Goal: Task Accomplishment & Management: Use online tool/utility

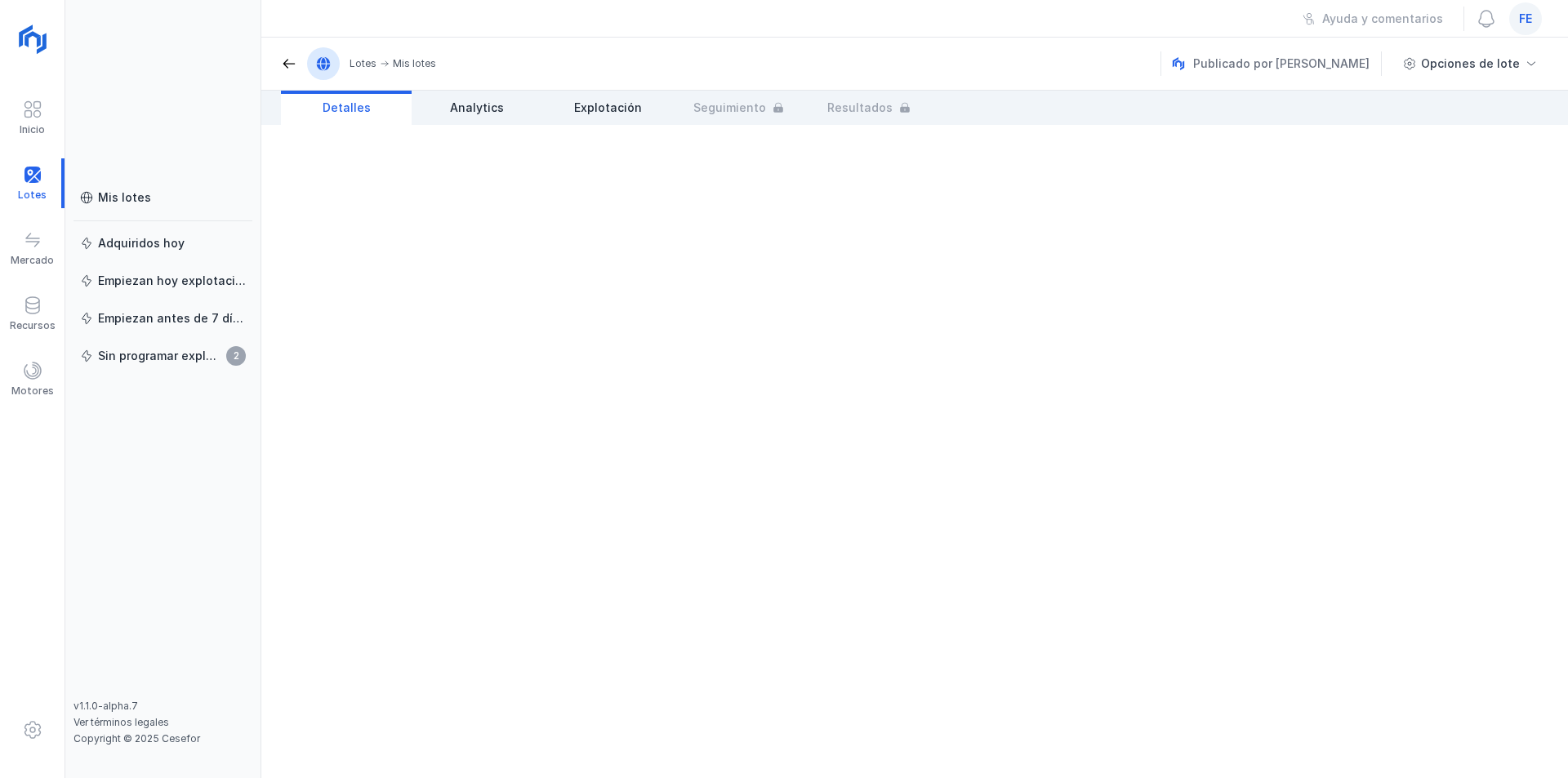
click at [288, 69] on span at bounding box center [289, 64] width 17 height 17
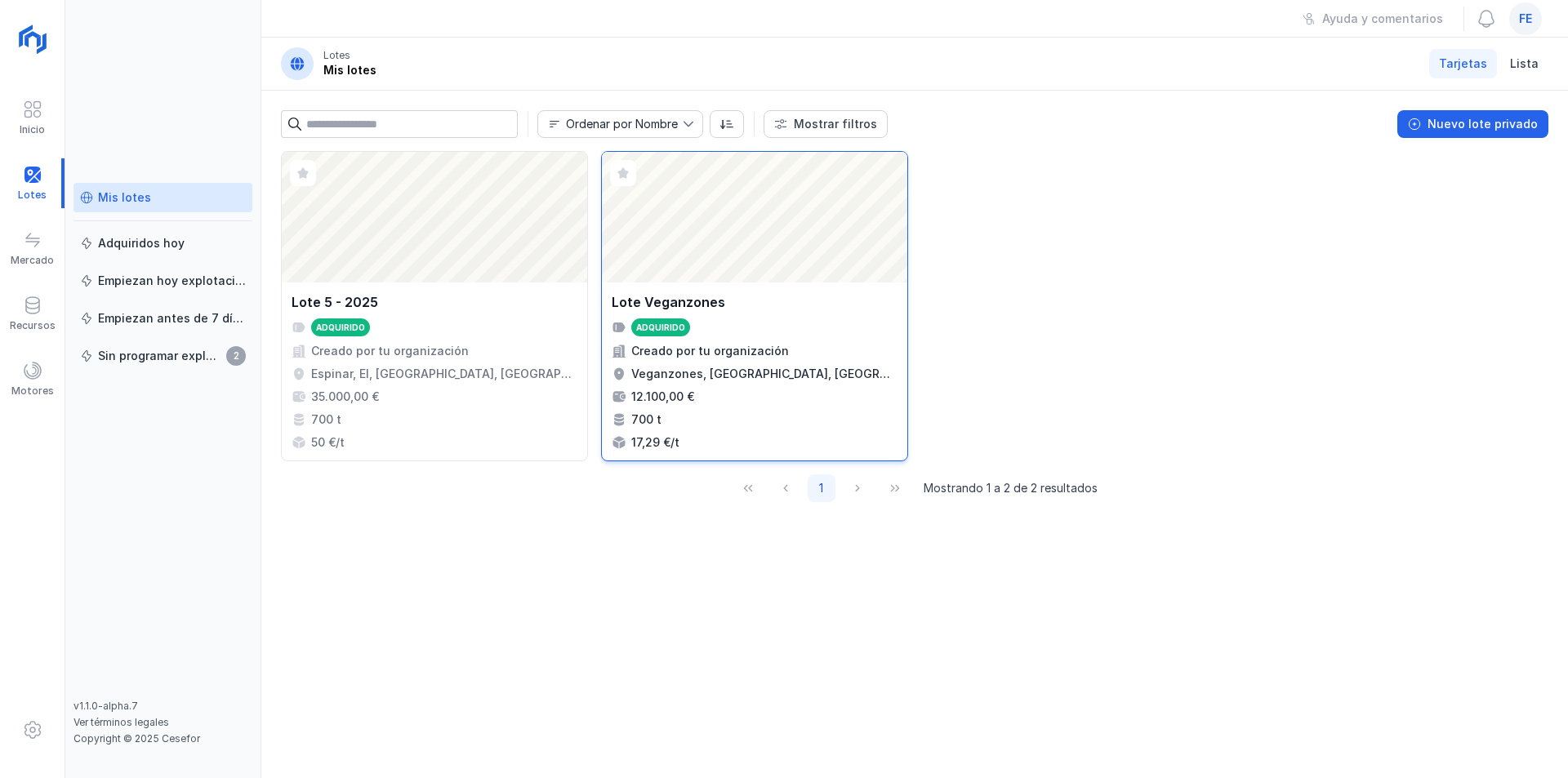
click at [730, 260] on div "Abrir lote" at bounding box center [754, 217] width 305 height 131
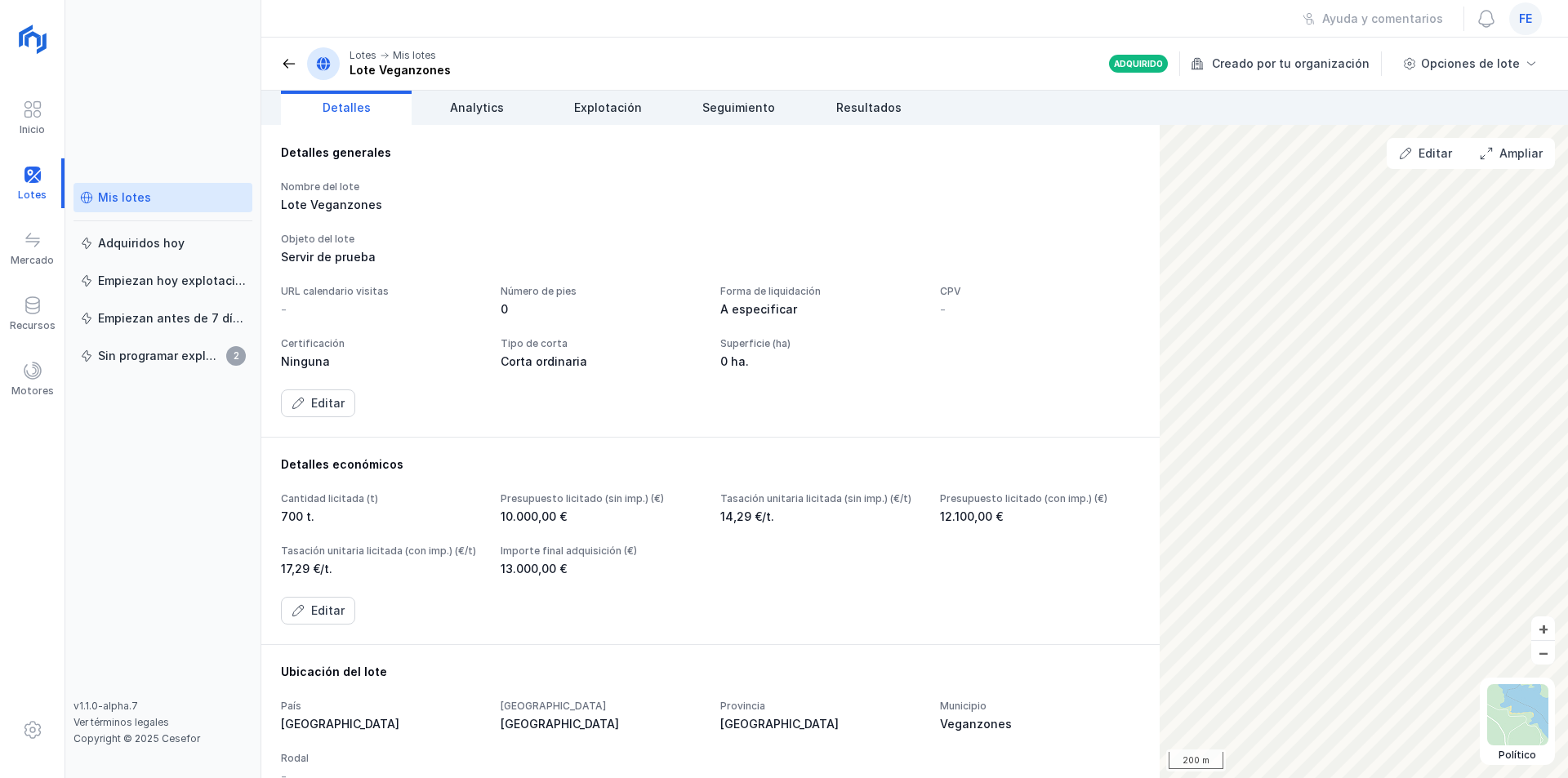
click at [289, 62] on span at bounding box center [289, 64] width 17 height 17
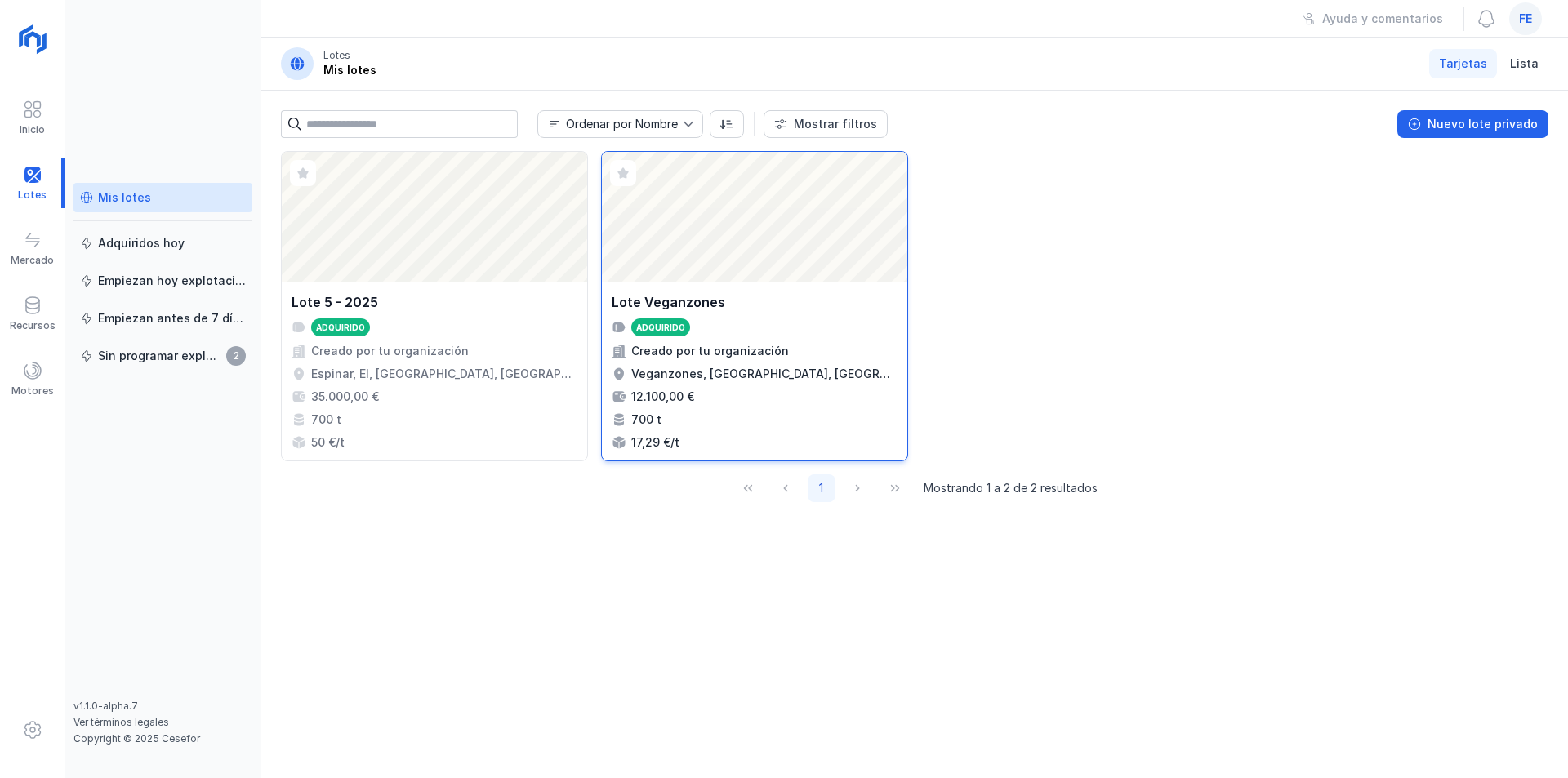
click at [743, 287] on div "Lote Veganzones Adquirido Creado por tu organización Veganzones, [GEOGRAPHIC_DA…" at bounding box center [754, 371] width 305 height 178
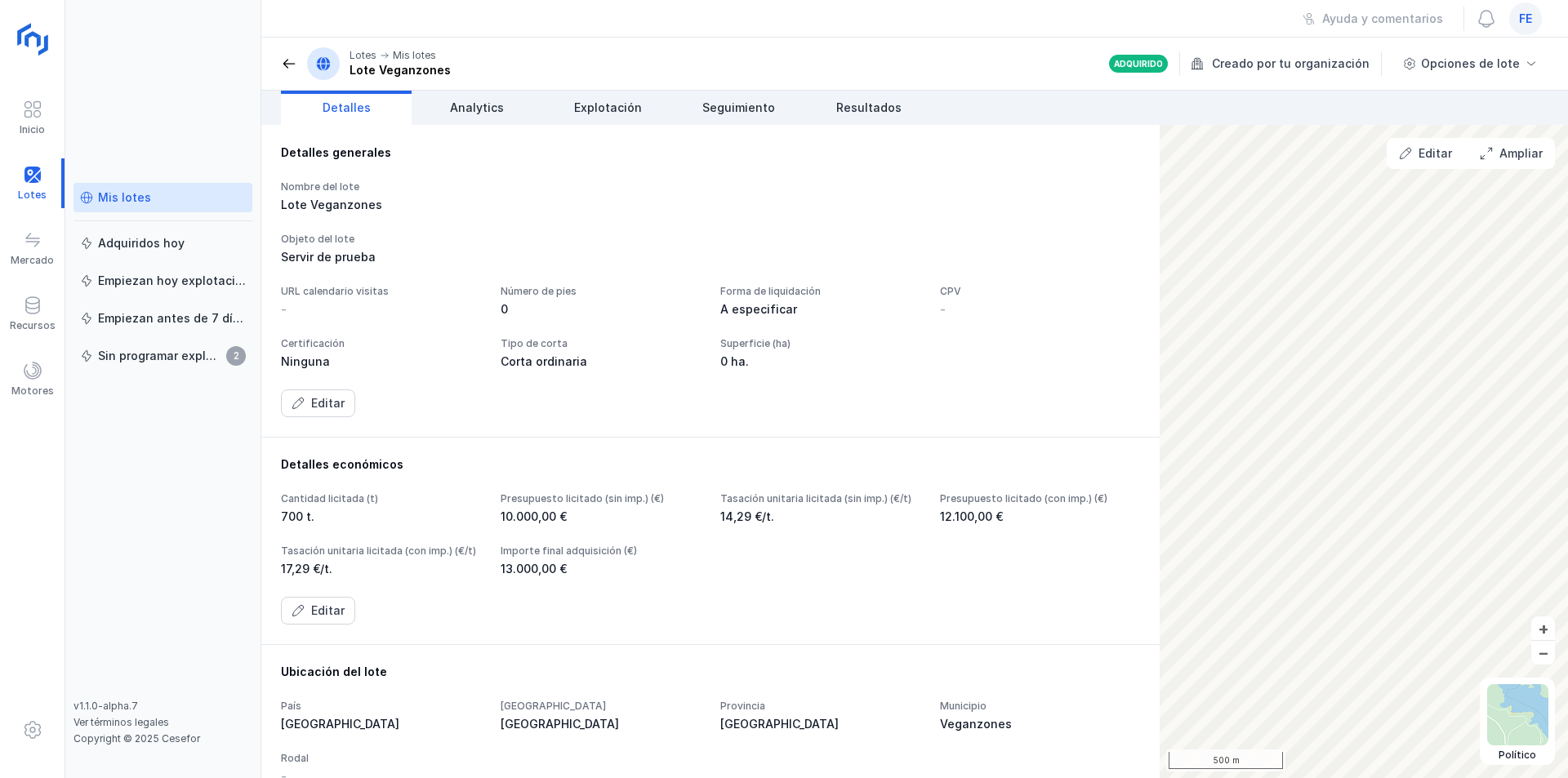
click at [39, 36] on img at bounding box center [34, 41] width 41 height 41
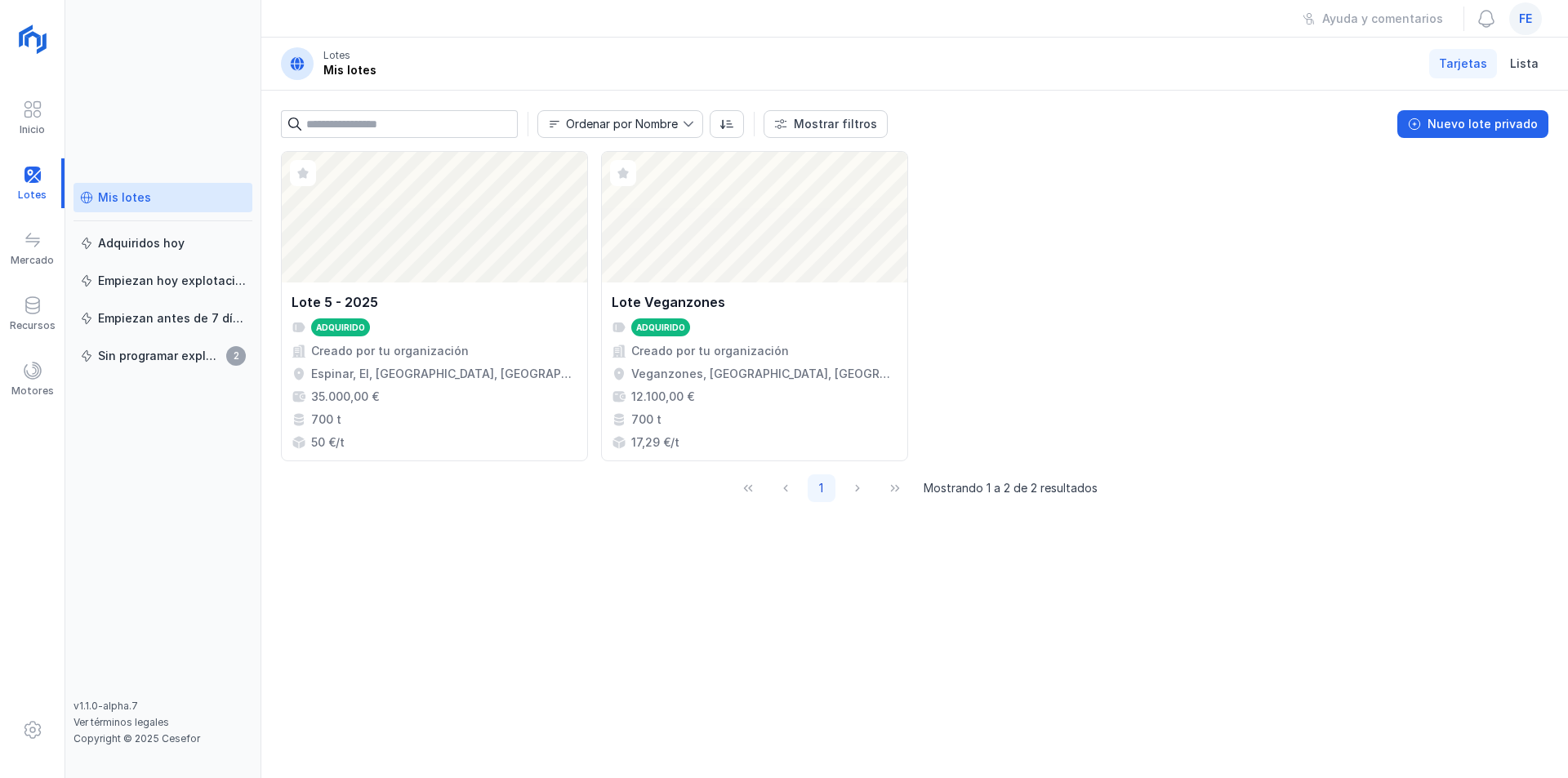
click at [1528, 26] on span "fe" at bounding box center [1525, 19] width 13 height 17
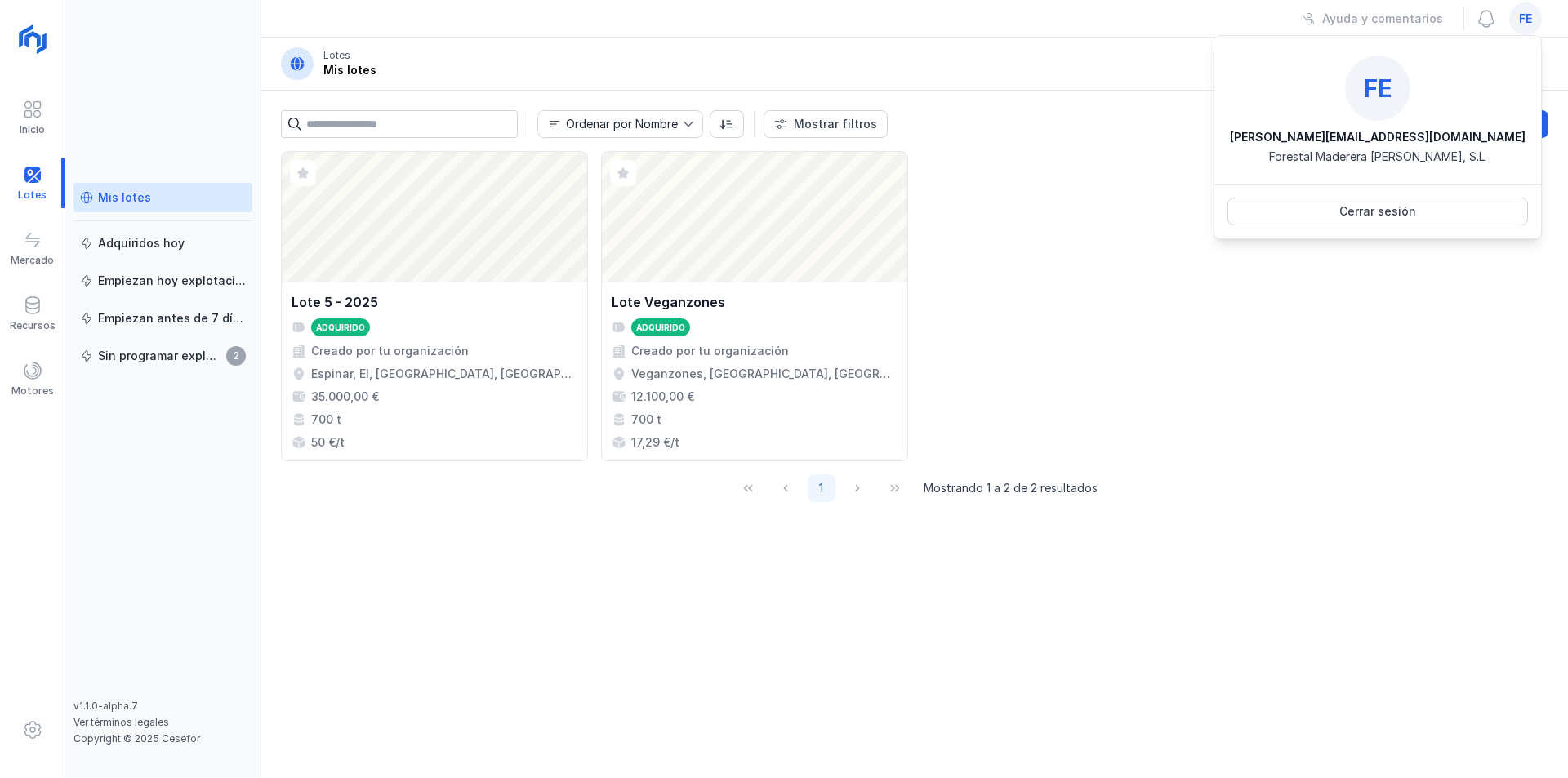
click at [1528, 26] on span "fe" at bounding box center [1525, 19] width 13 height 17
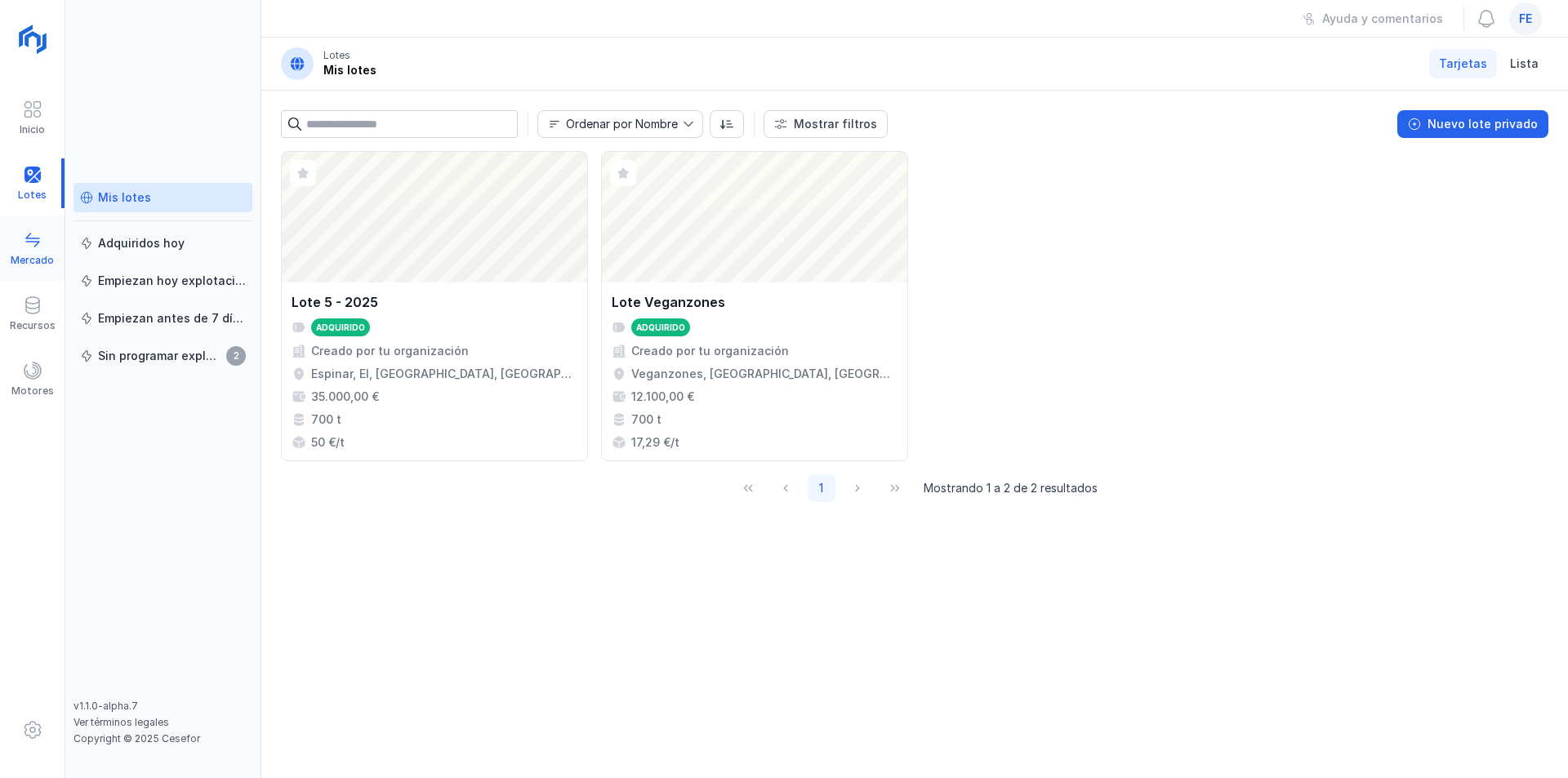
click at [41, 251] on div at bounding box center [33, 241] width 20 height 24
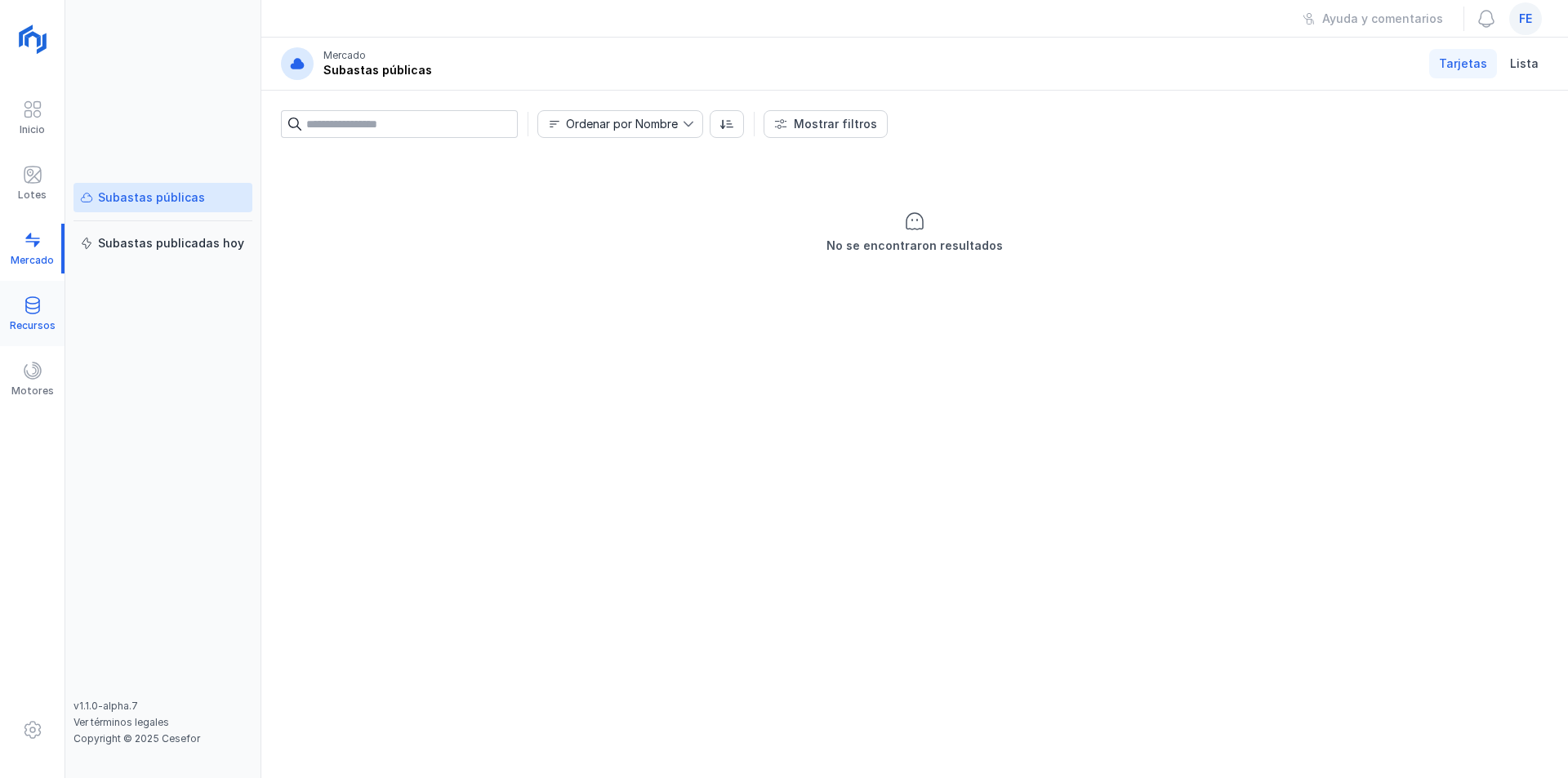
click at [43, 302] on div "Recursos" at bounding box center [32, 314] width 65 height 50
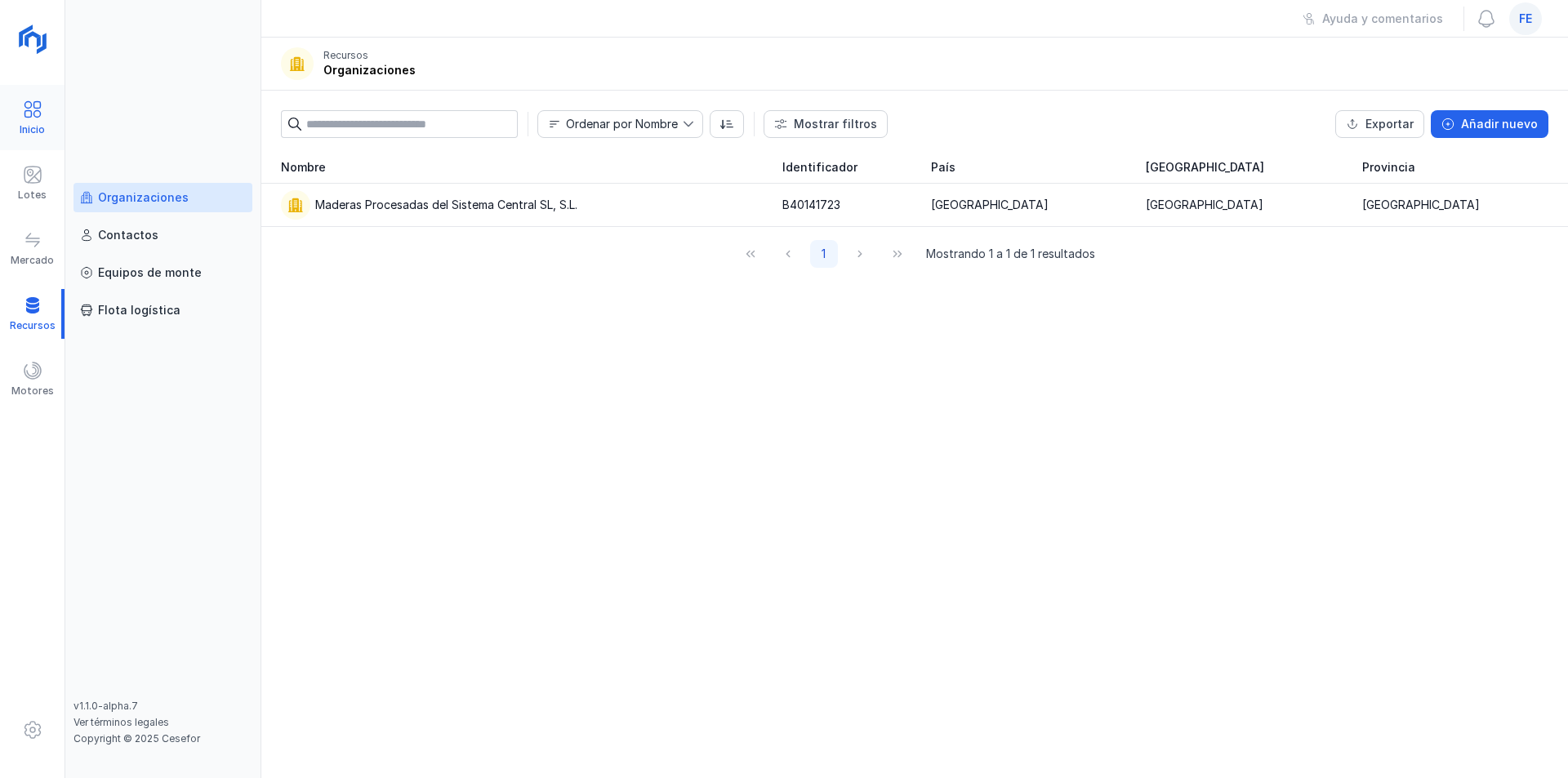
click at [29, 133] on div "Inicio" at bounding box center [32, 130] width 26 height 13
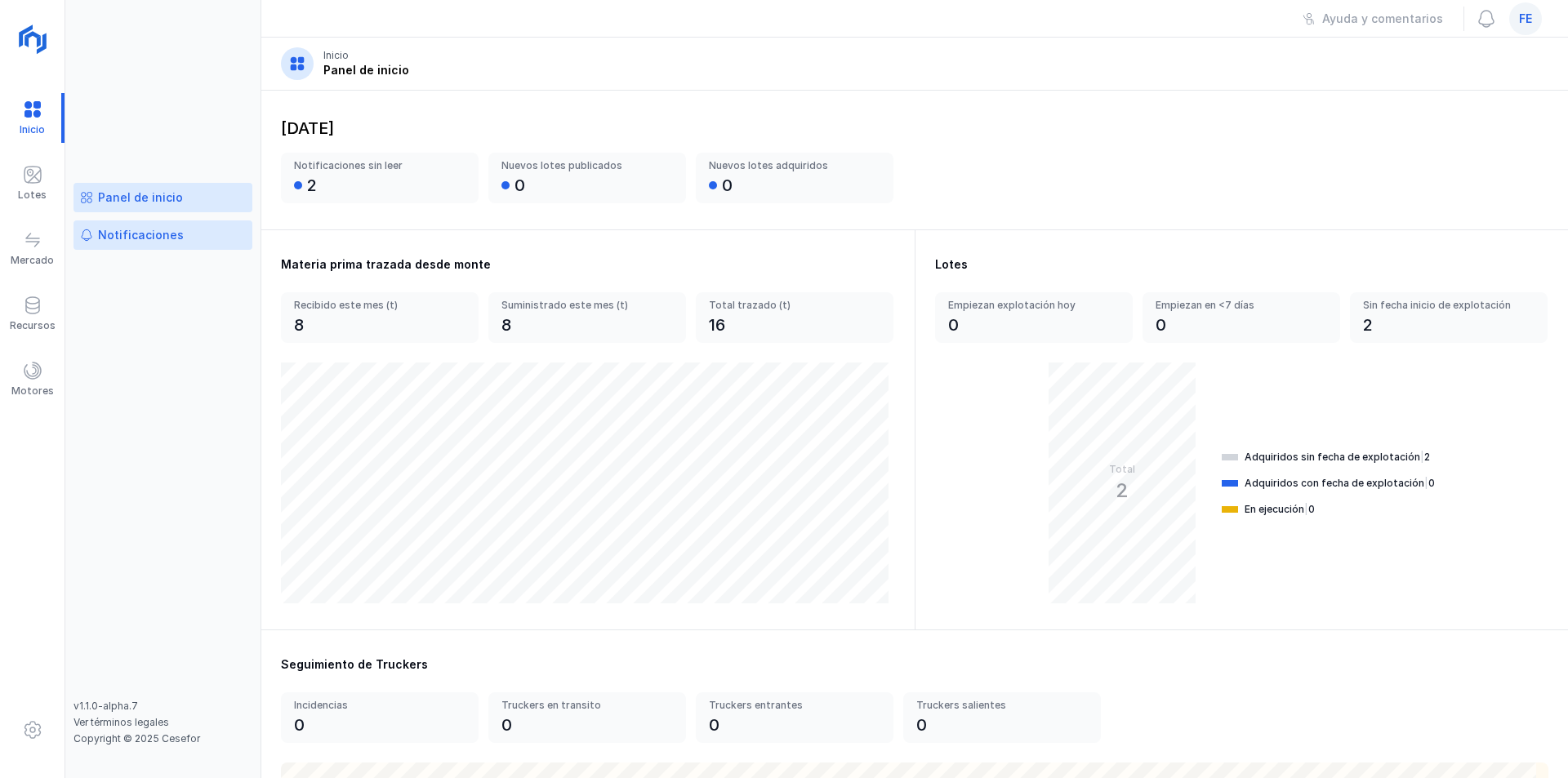
click at [132, 240] on div "Notificaciones" at bounding box center [141, 235] width 86 height 17
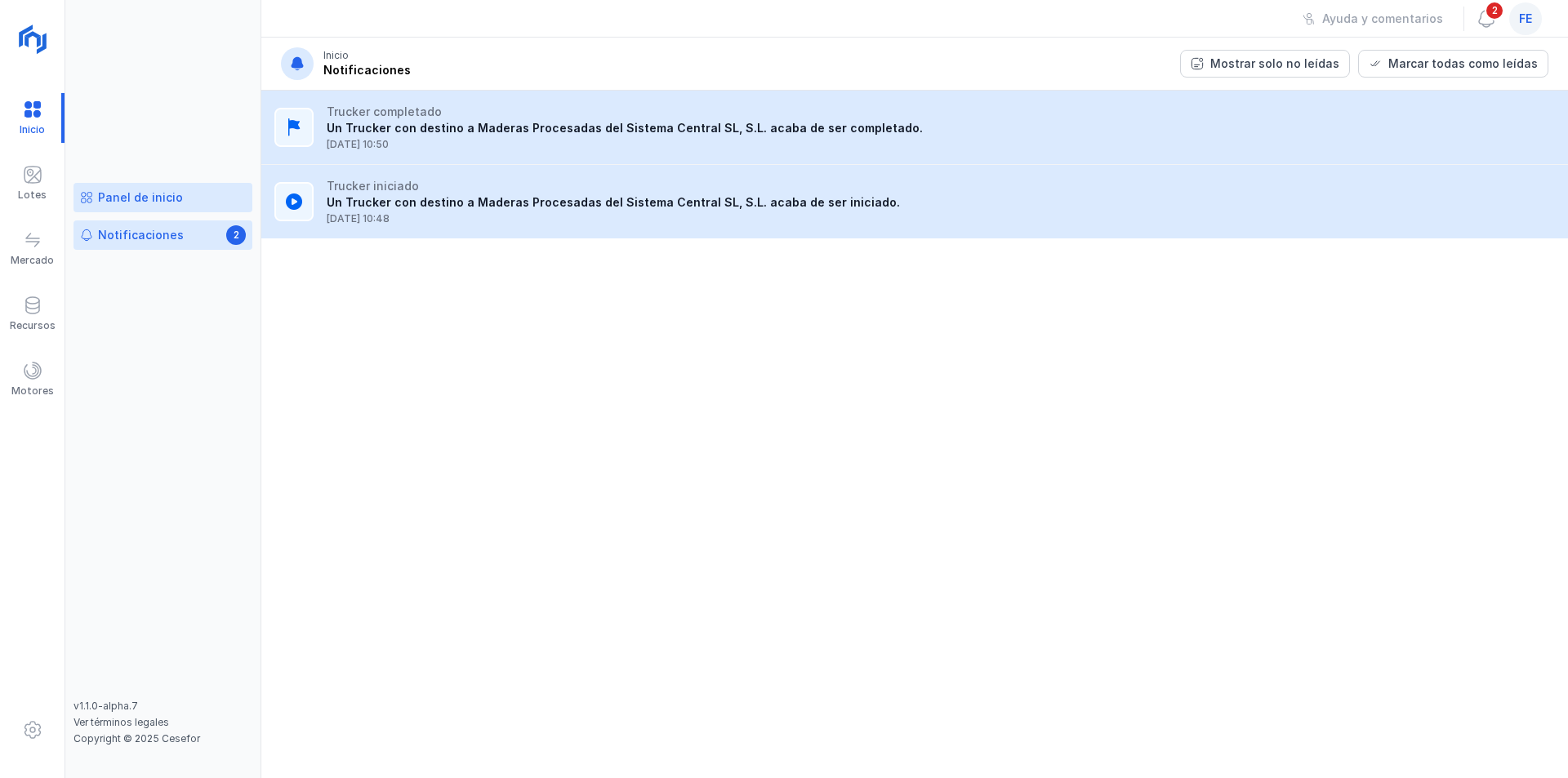
click at [143, 208] on link "Panel de inicio" at bounding box center [163, 198] width 179 height 30
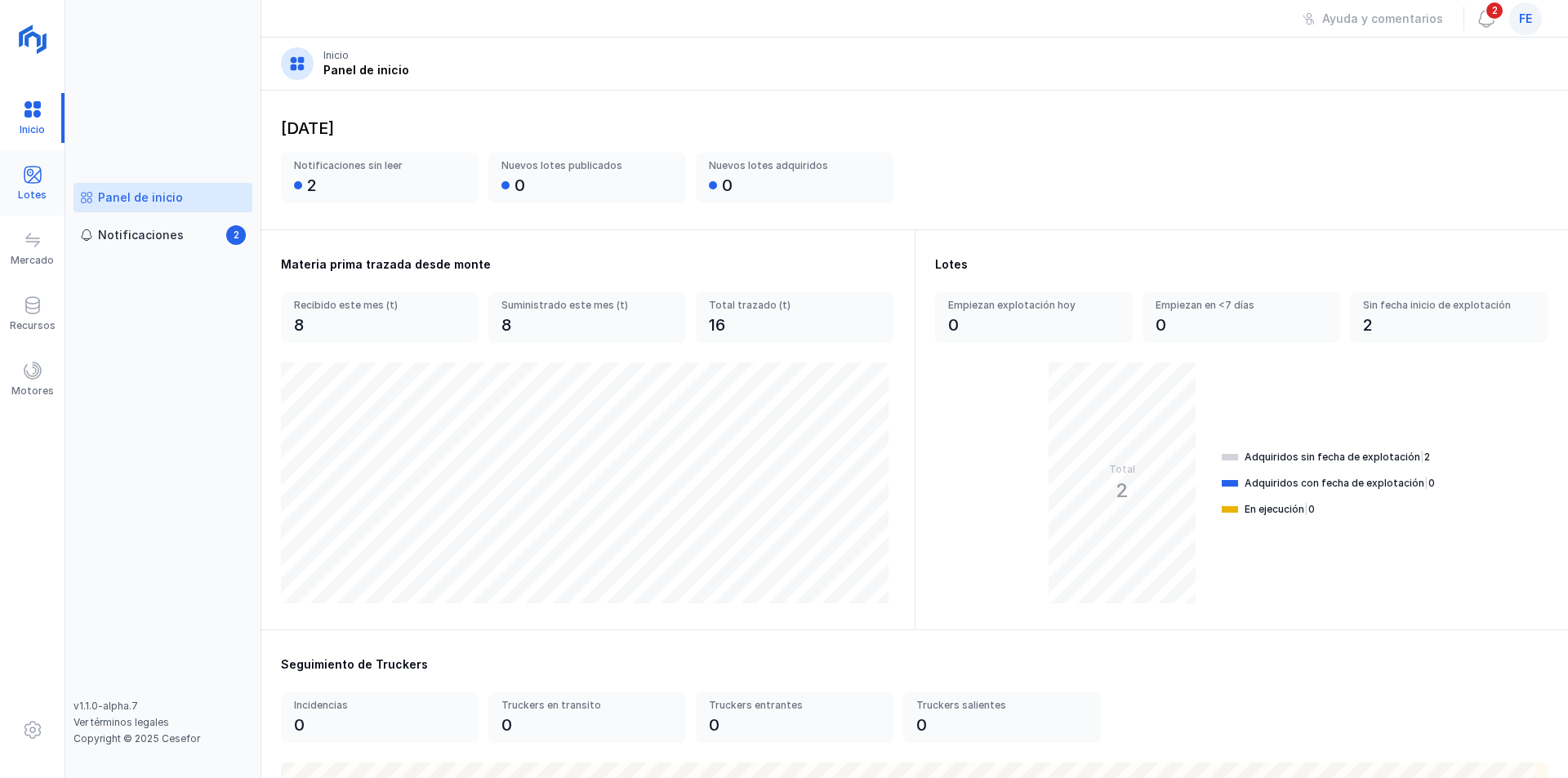
click at [40, 193] on div "Lotes" at bounding box center [32, 195] width 29 height 13
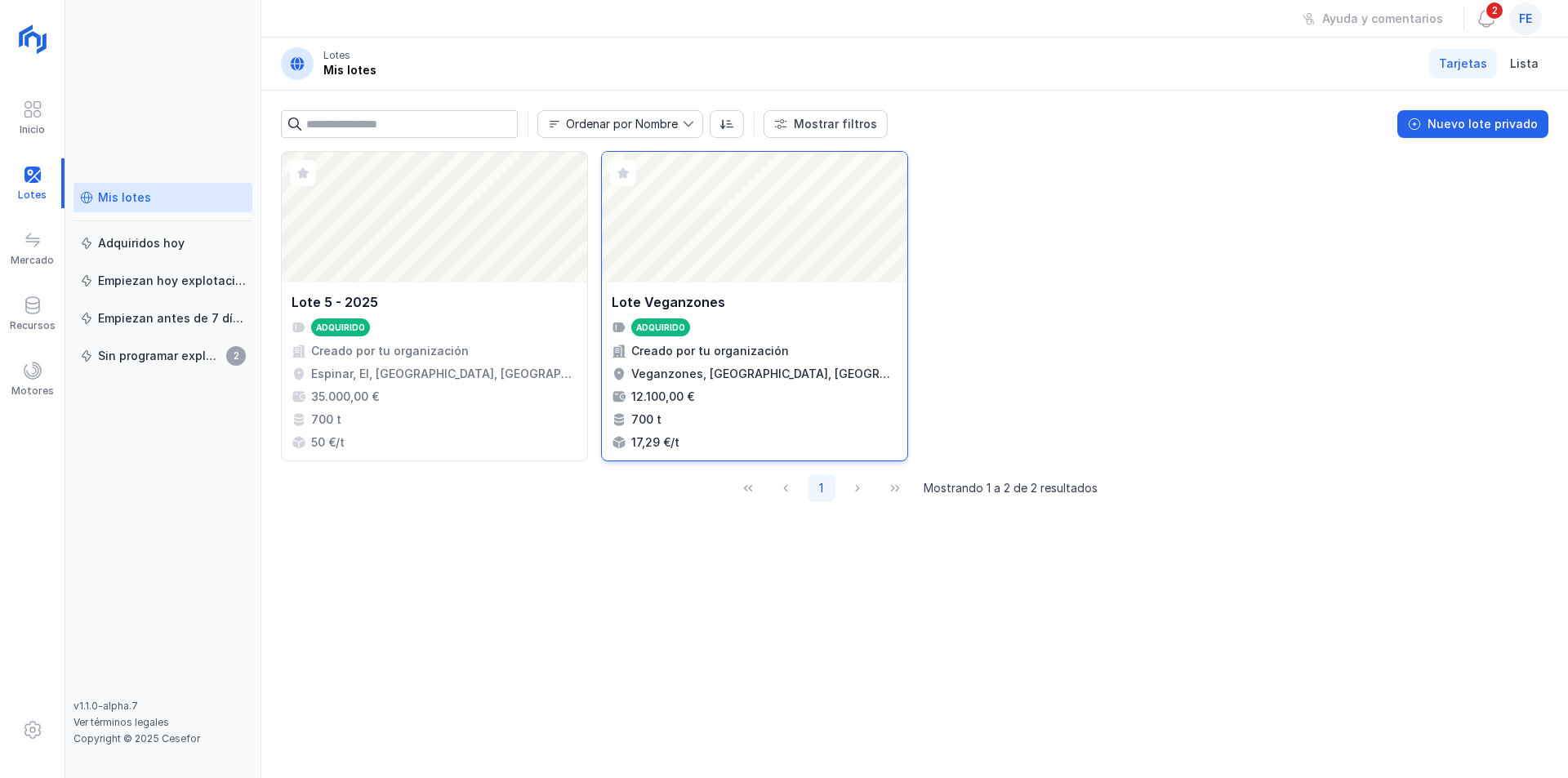
click at [715, 252] on div "Abrir lote" at bounding box center [754, 217] width 305 height 131
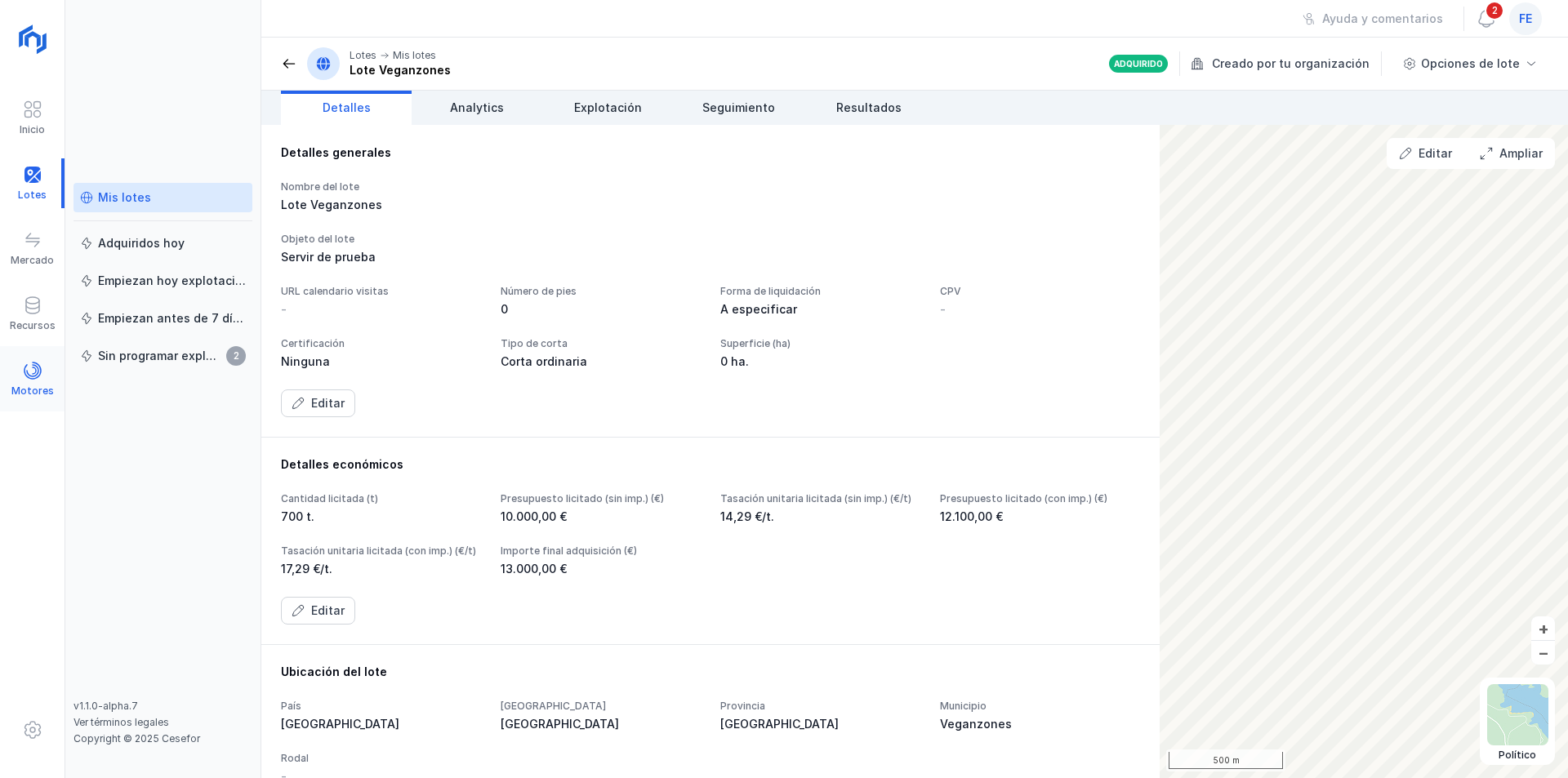
click at [25, 376] on span at bounding box center [33, 370] width 20 height 20
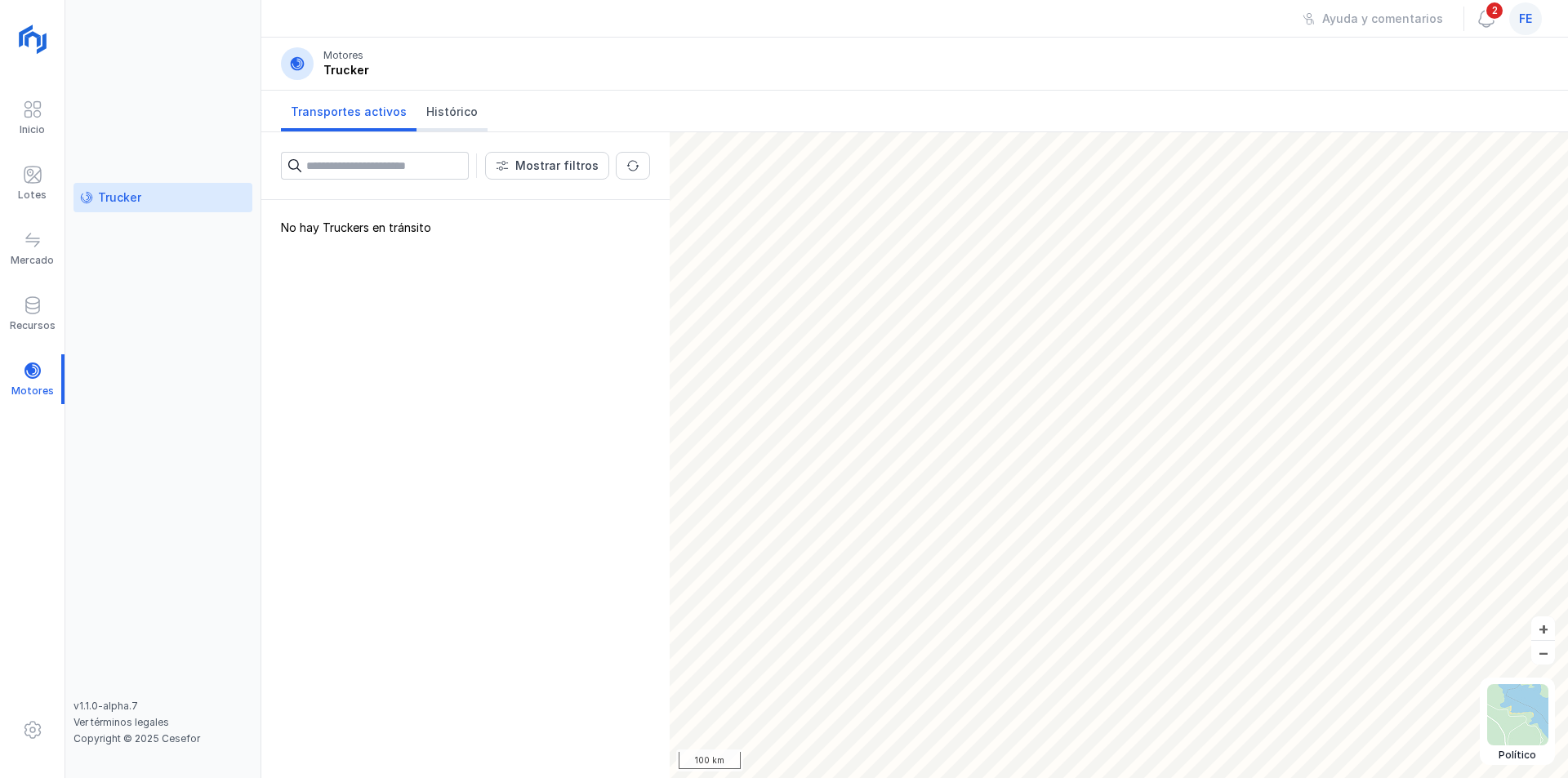
click at [438, 116] on span "Histórico" at bounding box center [452, 112] width 51 height 17
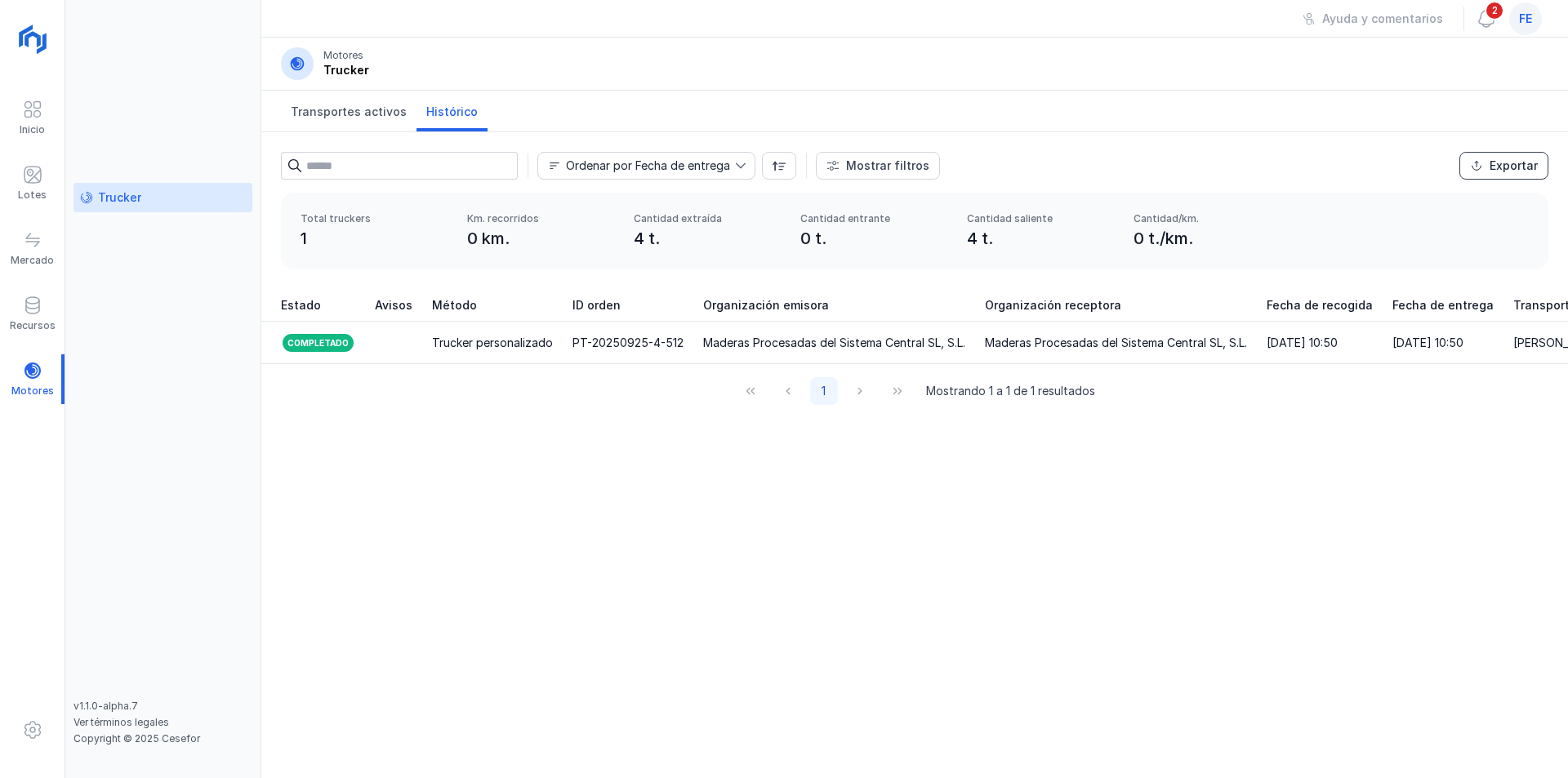
click at [1481, 161] on span "Exportar" at bounding box center [1476, 166] width 13 height 13
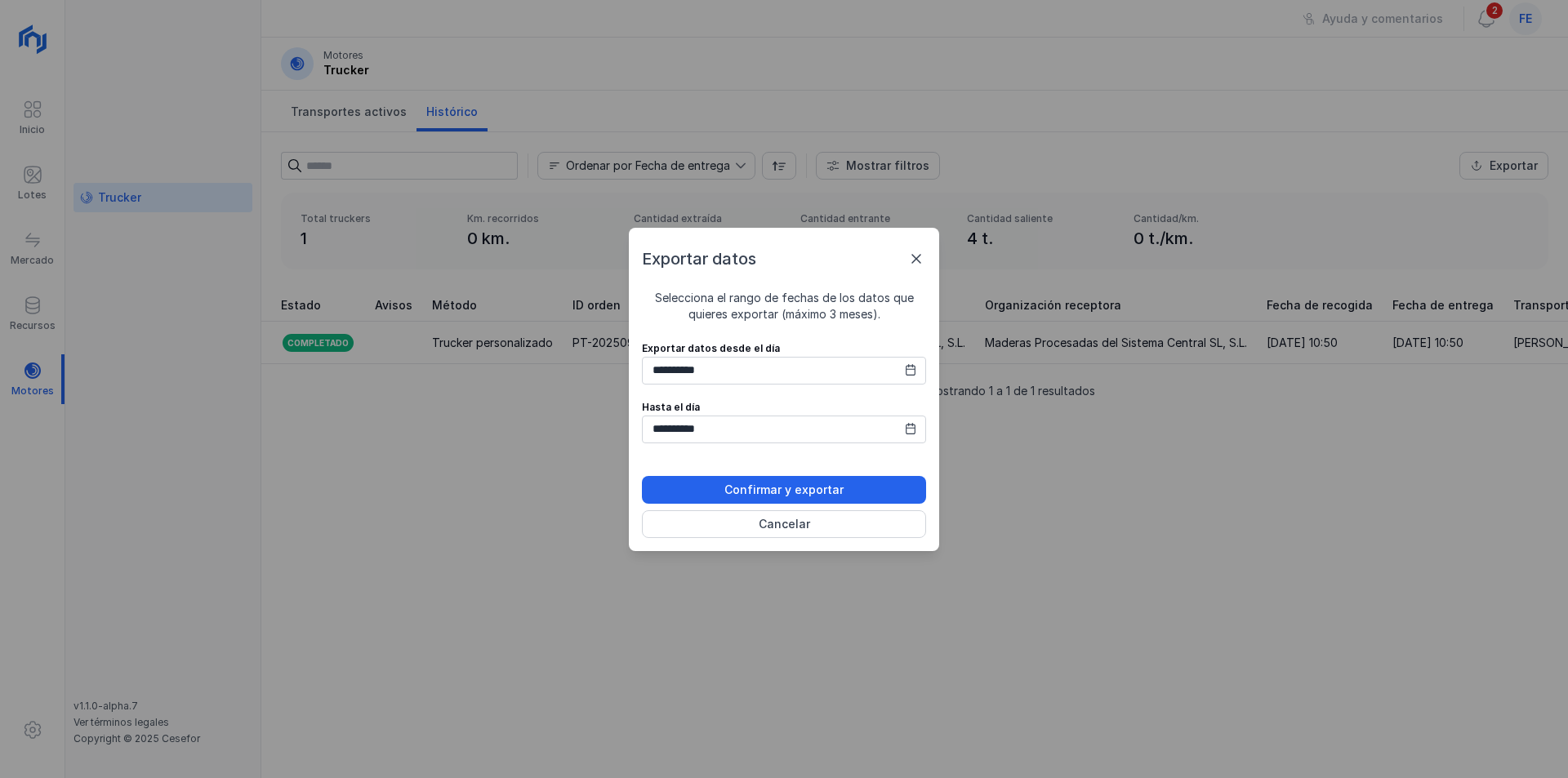
click at [915, 375] on icon at bounding box center [911, 370] width 10 height 12
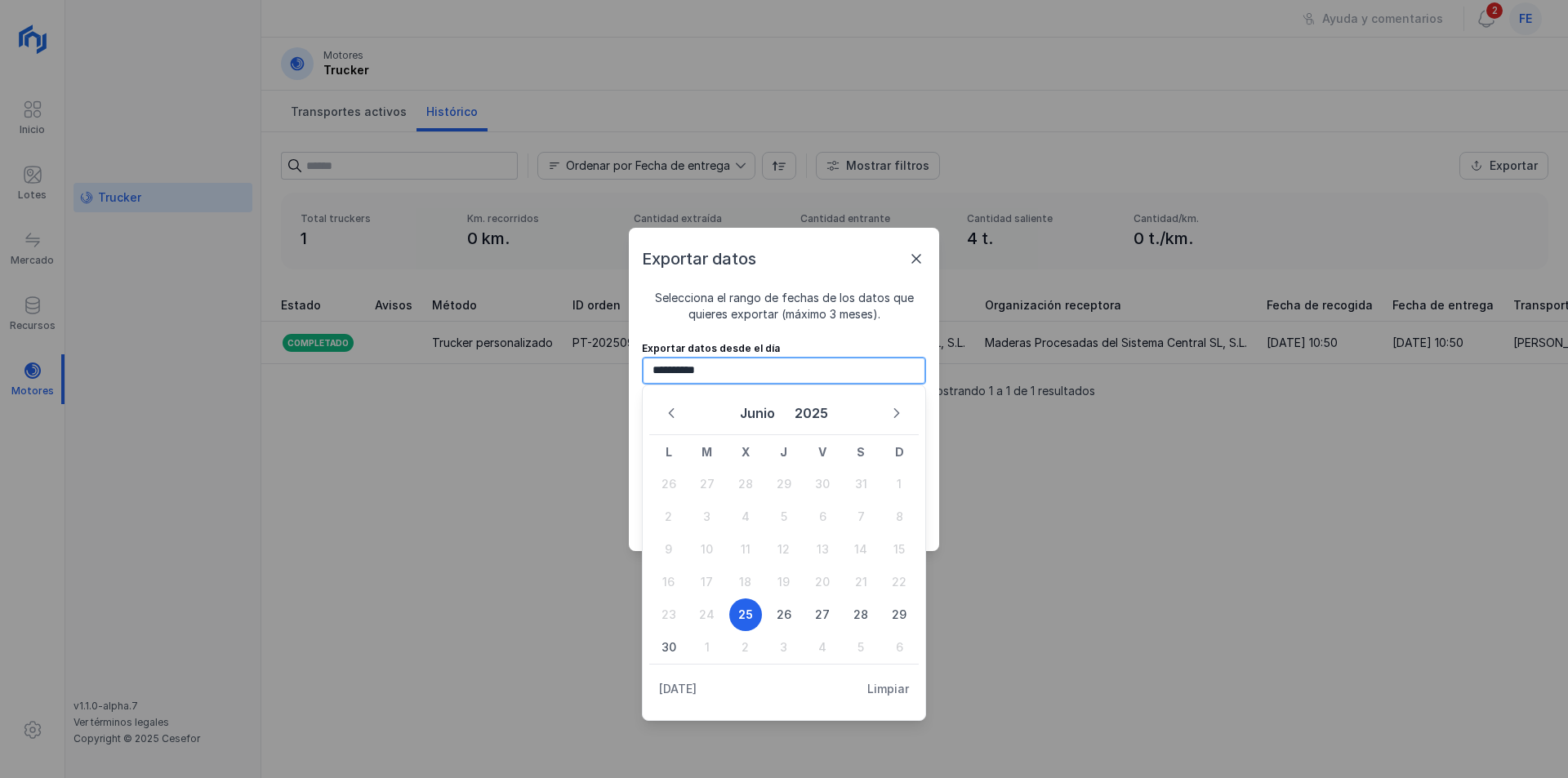
click at [915, 375] on input "**********" at bounding box center [784, 370] width 284 height 28
click at [1059, 430] on div "**********" at bounding box center [784, 389] width 1568 height 778
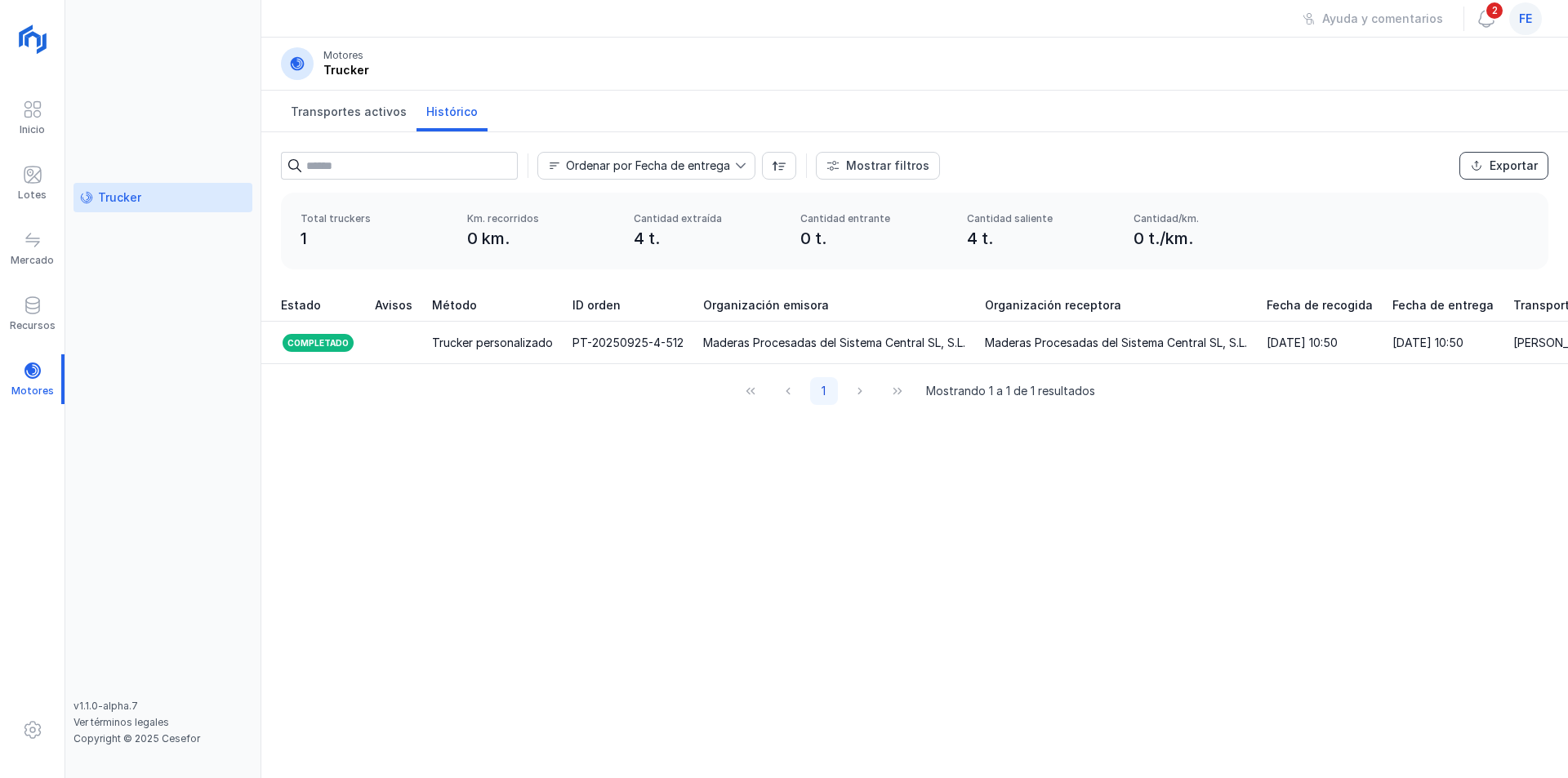
click at [1516, 166] on div "Exportar" at bounding box center [1513, 166] width 48 height 17
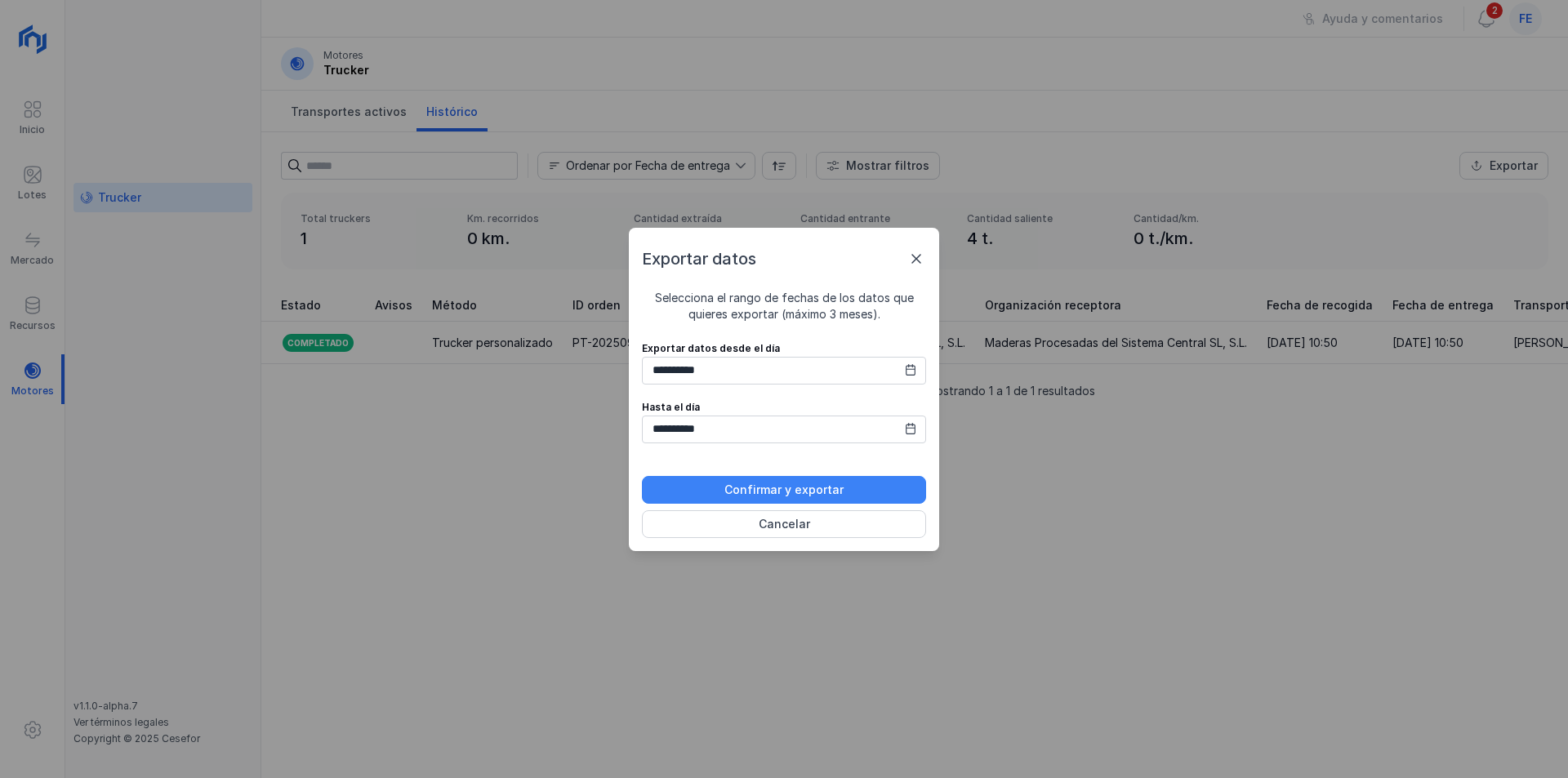
click at [811, 495] on div "Confirmar y exportar" at bounding box center [784, 490] width 119 height 17
